Goal: Find contact information: Find contact information

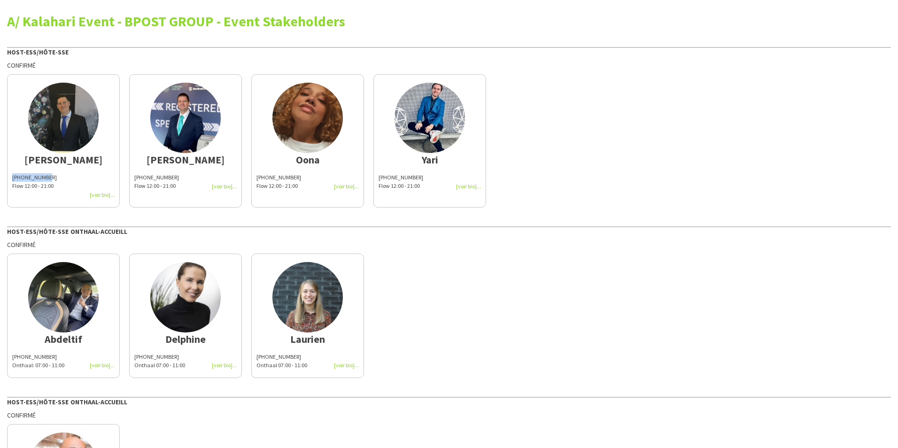
drag, startPoint x: 51, startPoint y: 176, endPoint x: -2, endPoint y: 170, distance: 53.4
click at [0, 170] on html "A/ Kalahari Event - BPOST GROUP - Event Stakeholders Host-ess/Hôte-sse Confirmé…" at bounding box center [449, 224] width 898 height 448
click at [94, 193] on div "[PHONE_NUMBER] Flow 12:00 - 21:00" at bounding box center [63, 186] width 102 height 26
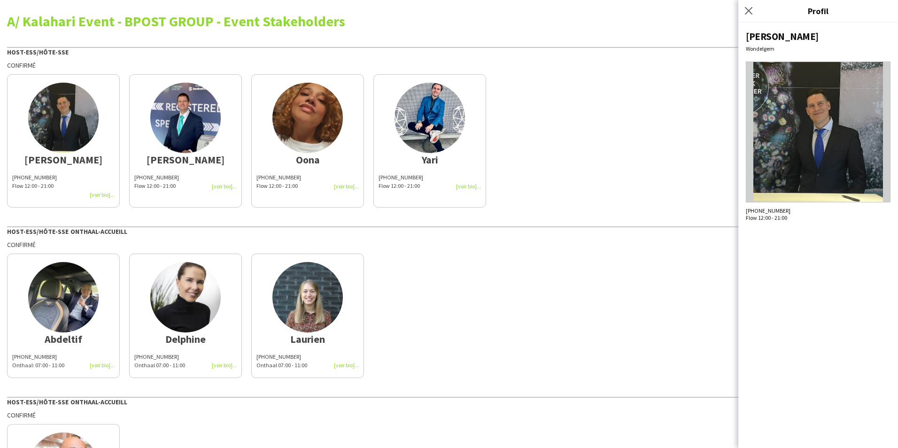
drag, startPoint x: 185, startPoint y: 130, endPoint x: 185, endPoint y: 124, distance: 5.2
click at [185, 129] on img at bounding box center [185, 118] width 70 height 70
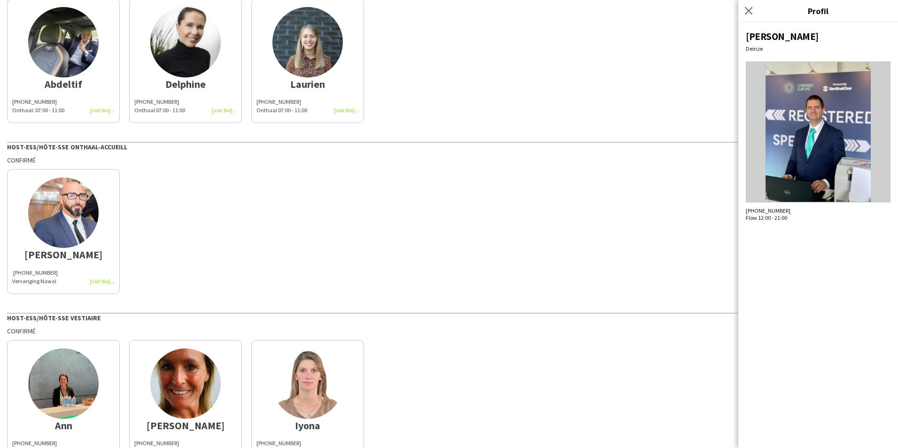
click at [97, 253] on div "[PERSON_NAME]" at bounding box center [63, 254] width 102 height 8
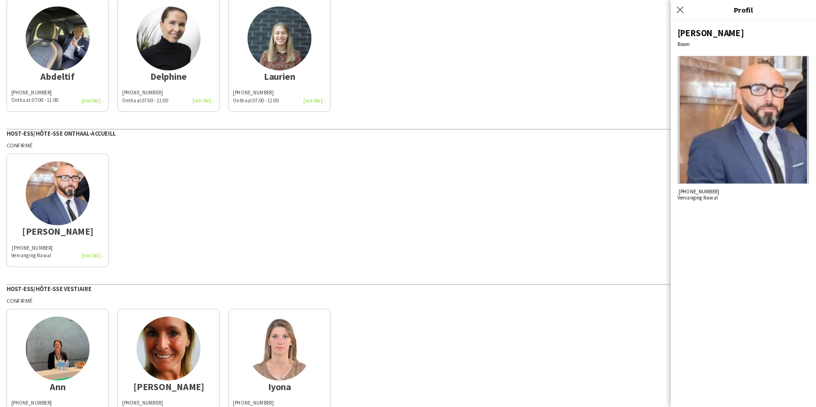
scroll to position [255, 0]
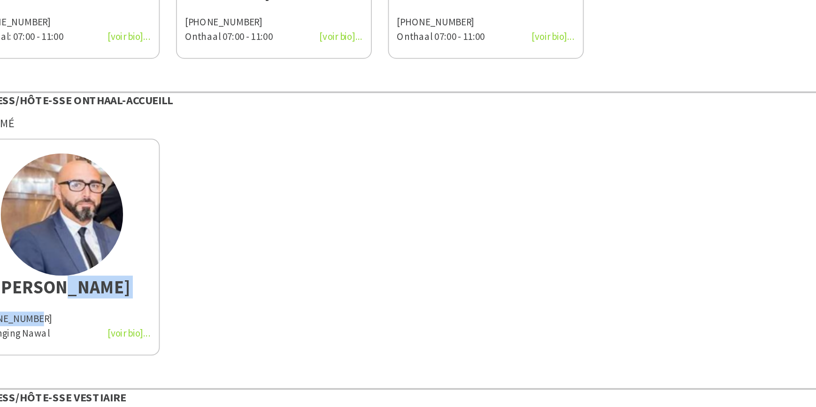
drag, startPoint x: 132, startPoint y: 257, endPoint x: 396, endPoint y: 272, distance: 263.8
click at [396, 272] on div "[PERSON_NAME] [PHONE_NUMBER] Vervanging Nawal" at bounding box center [408, 230] width 802 height 130
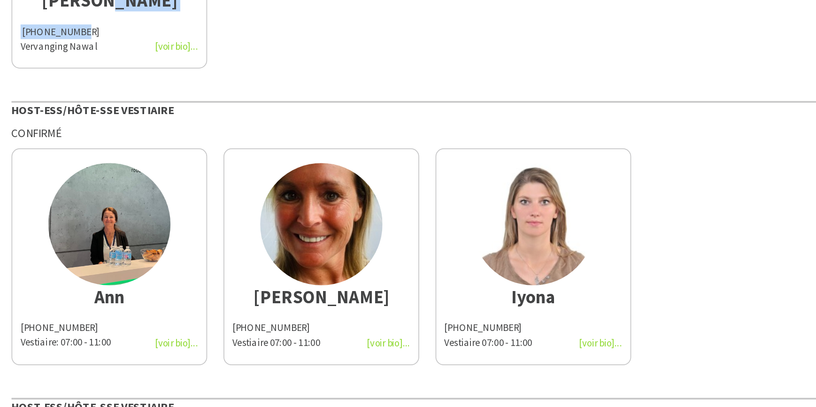
scroll to position [524, 0]
